Goal: Information Seeking & Learning: Learn about a topic

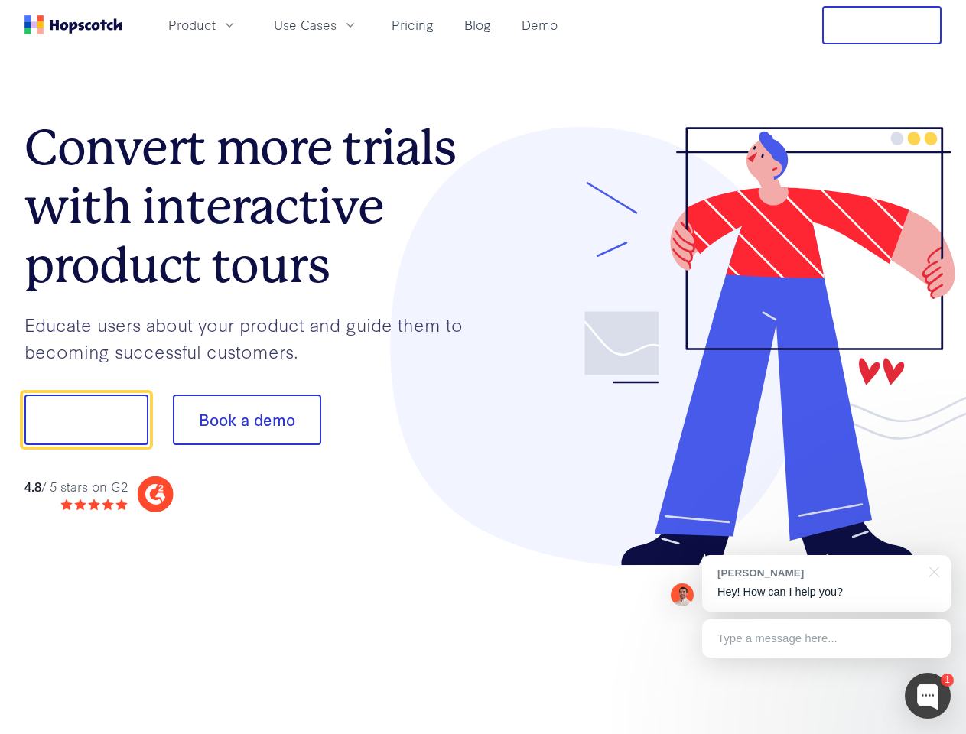
click at [483, 367] on div at bounding box center [712, 347] width 459 height 440
click at [216, 24] on span "Product" at bounding box center [191, 24] width 47 height 19
click at [336, 24] on span "Use Cases" at bounding box center [305, 24] width 63 height 19
click at [882, 25] on button "Free Trial" at bounding box center [881, 25] width 119 height 38
click at [86, 420] on button "Show me!" at bounding box center [86, 420] width 124 height 50
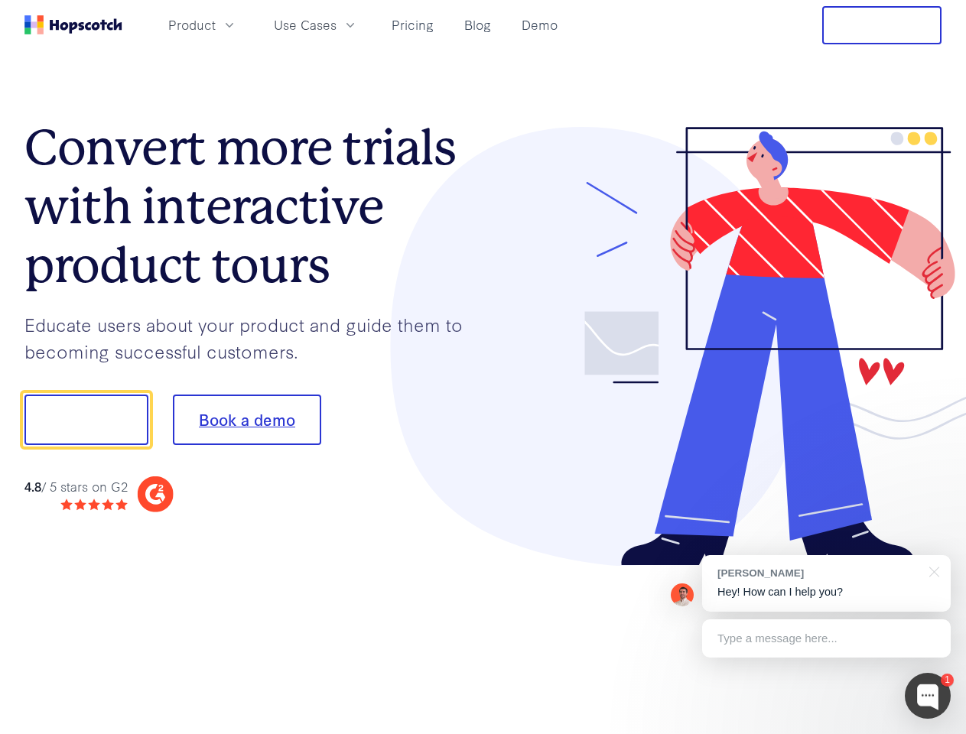
click at [246, 420] on button "Book a demo" at bounding box center [247, 420] width 148 height 50
click at [927, 696] on div at bounding box center [928, 696] width 46 height 46
click at [826, 583] on div "[PERSON_NAME] Hey! How can I help you?" at bounding box center [826, 583] width 249 height 57
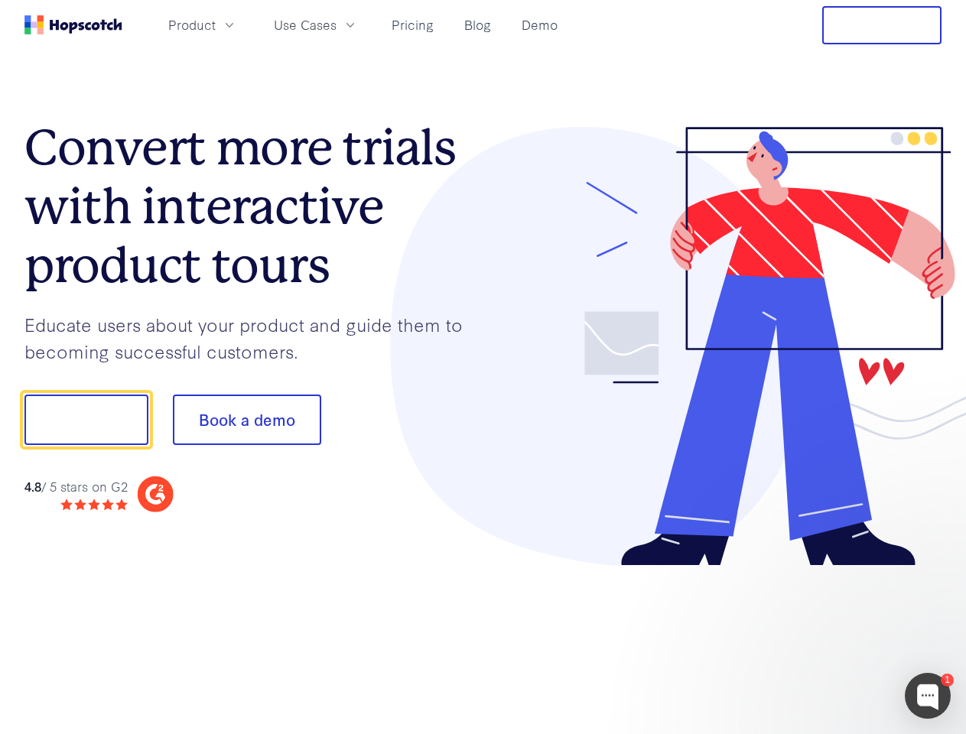
click at [931, 570] on div at bounding box center [807, 418] width 287 height 510
click at [826, 638] on div at bounding box center [807, 418] width 287 height 510
